Goal: Task Accomplishment & Management: Manage account settings

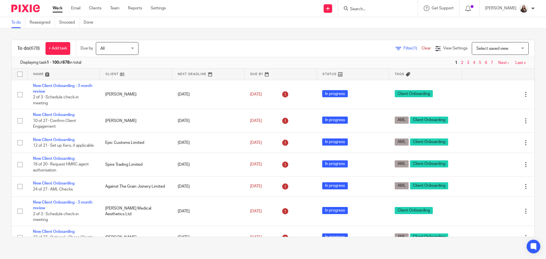
click at [378, 7] on input "Search" at bounding box center [375, 9] width 51 height 5
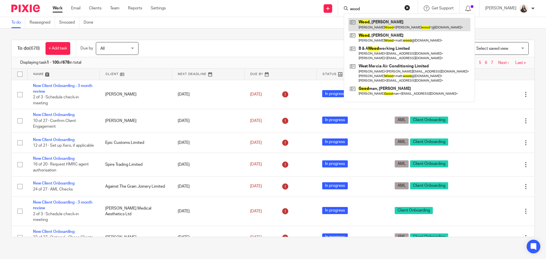
type input "wood"
click at [388, 20] on link at bounding box center [410, 24] width 122 height 13
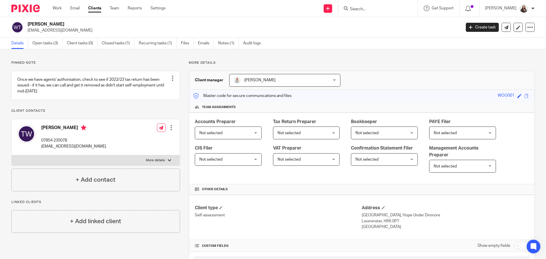
click at [161, 163] on p "More details" at bounding box center [155, 160] width 19 height 5
click at [12, 155] on input "More details" at bounding box center [11, 155] width 0 height 0
checkbox input "true"
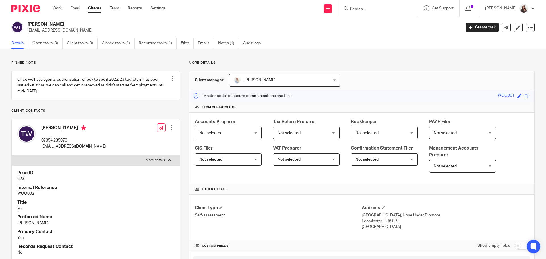
click at [367, 9] on input "Search" at bounding box center [375, 9] width 51 height 5
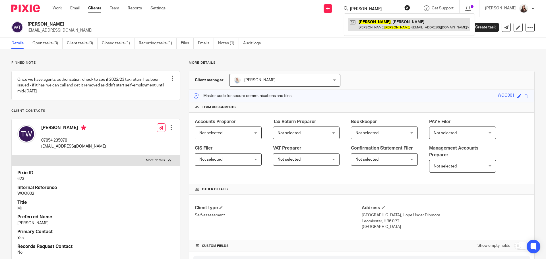
type input "winship"
click at [386, 28] on link at bounding box center [410, 24] width 122 height 13
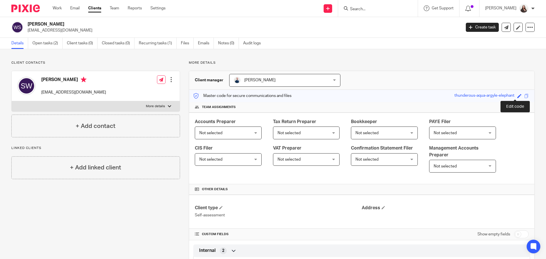
click at [518, 96] on span at bounding box center [520, 96] width 4 height 4
type input "WIN003"
click at [505, 94] on link "Save" at bounding box center [509, 96] width 9 height 6
type input "WIN003"
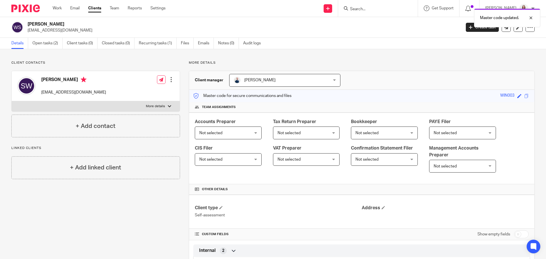
click at [223, 131] on span "Not selected" at bounding box center [211, 133] width 23 height 4
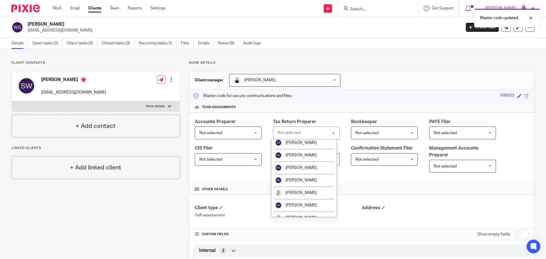
scroll to position [93, 0]
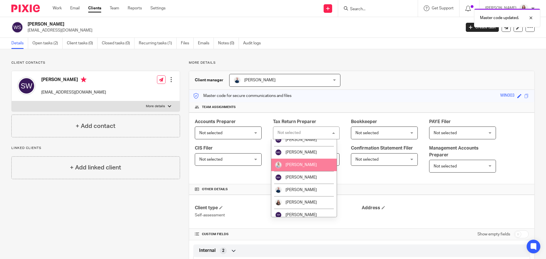
click at [298, 163] on span "[PERSON_NAME]" at bounding box center [301, 165] width 31 height 4
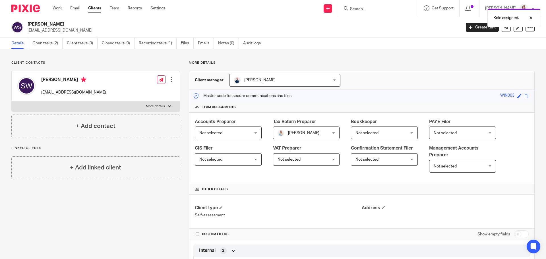
click at [164, 106] on label "More details" at bounding box center [96, 106] width 168 height 10
click at [12, 101] on input "More details" at bounding box center [11, 101] width 0 height 0
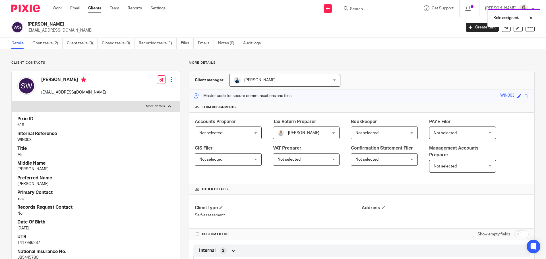
click at [164, 106] on label "More details" at bounding box center [96, 106] width 168 height 10
click at [12, 101] on input "More details" at bounding box center [11, 101] width 0 height 0
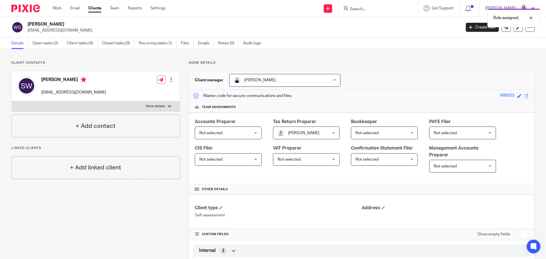
click at [164, 106] on label "More details" at bounding box center [96, 106] width 168 height 10
click at [12, 101] on input "More details" at bounding box center [11, 101] width 0 height 0
checkbox input "true"
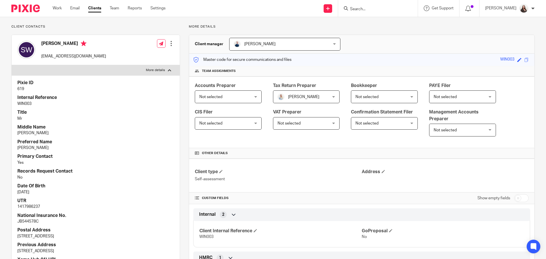
scroll to position [28, 0]
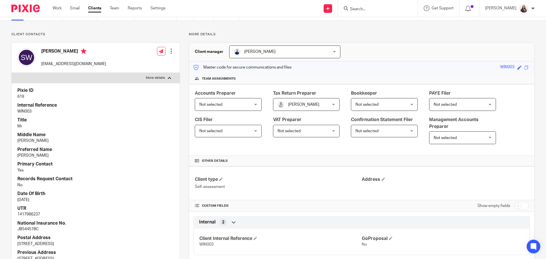
click at [371, 7] on input "Search" at bounding box center [375, 9] width 51 height 5
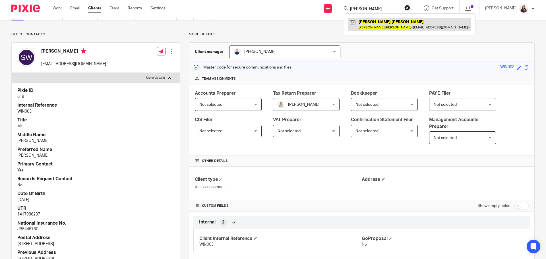
type input "robert lewis"
click at [375, 23] on link at bounding box center [410, 24] width 123 height 13
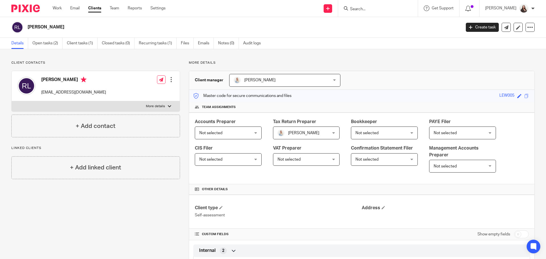
drag, startPoint x: 152, startPoint y: 106, endPoint x: 113, endPoint y: 127, distance: 44.2
click at [152, 106] on p "More details" at bounding box center [155, 106] width 19 height 5
click at [12, 101] on input "More details" at bounding box center [11, 101] width 0 height 0
checkbox input "true"
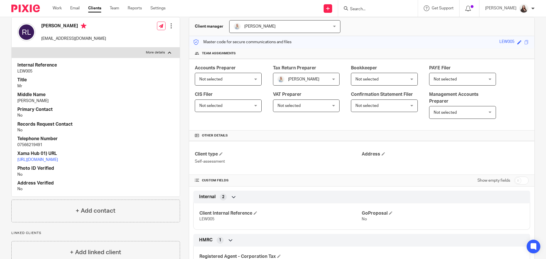
scroll to position [36, 0]
